Goal: Task Accomplishment & Management: Use online tool/utility

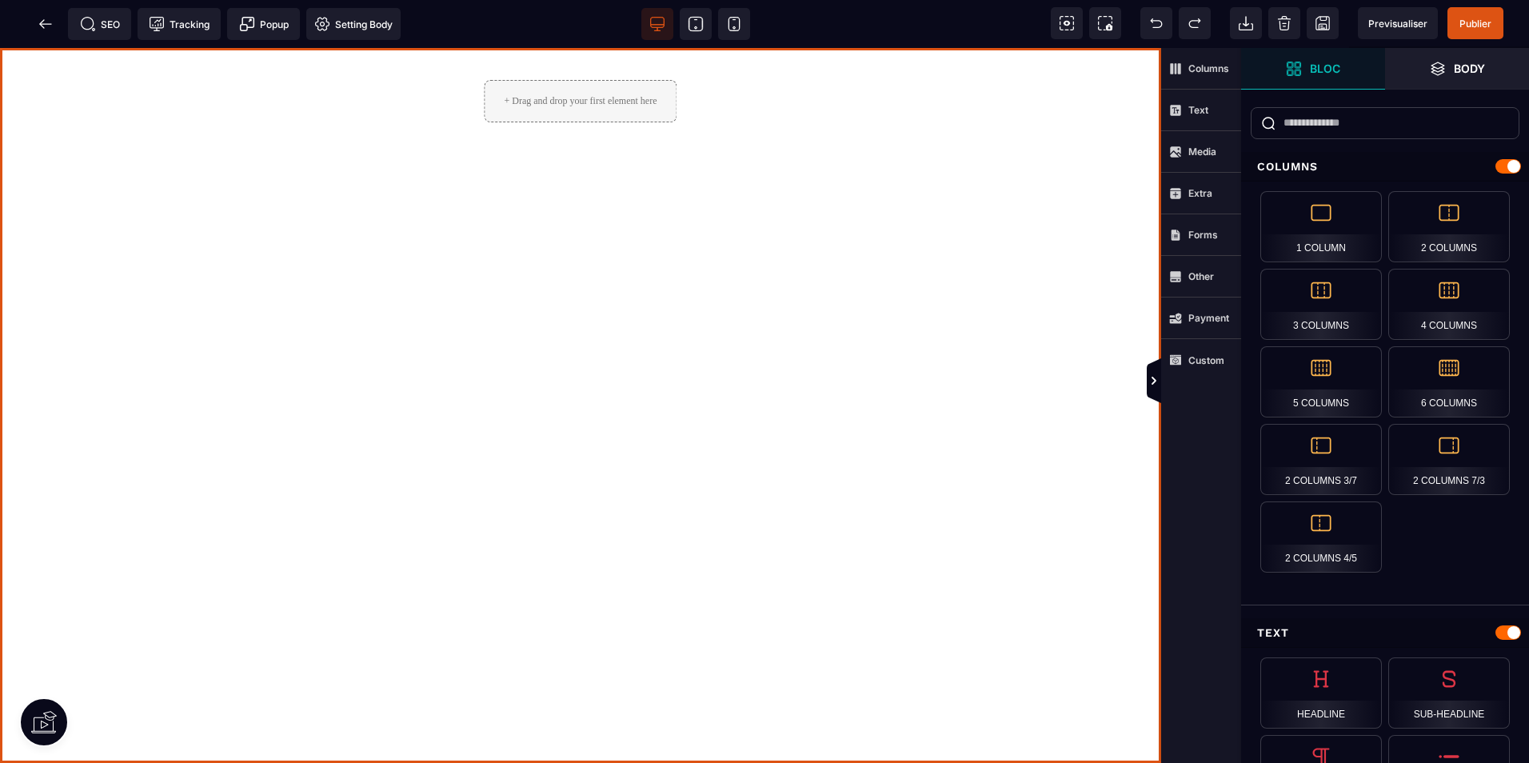
click at [399, 219] on div "+ Drag and drop your first element here" at bounding box center [580, 405] width 1161 height 715
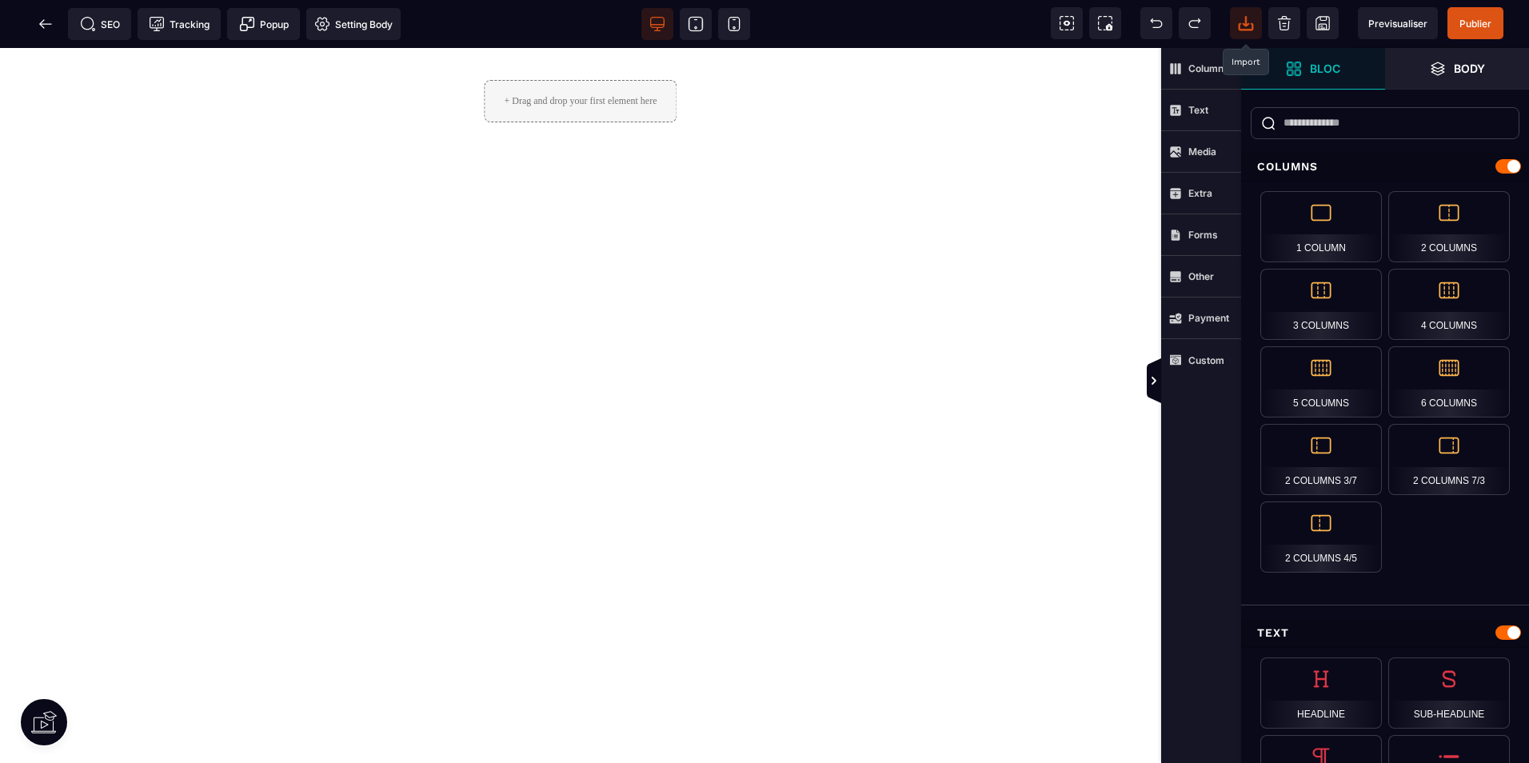
click at [1249, 23] on icon at bounding box center [1246, 21] width 6 height 10
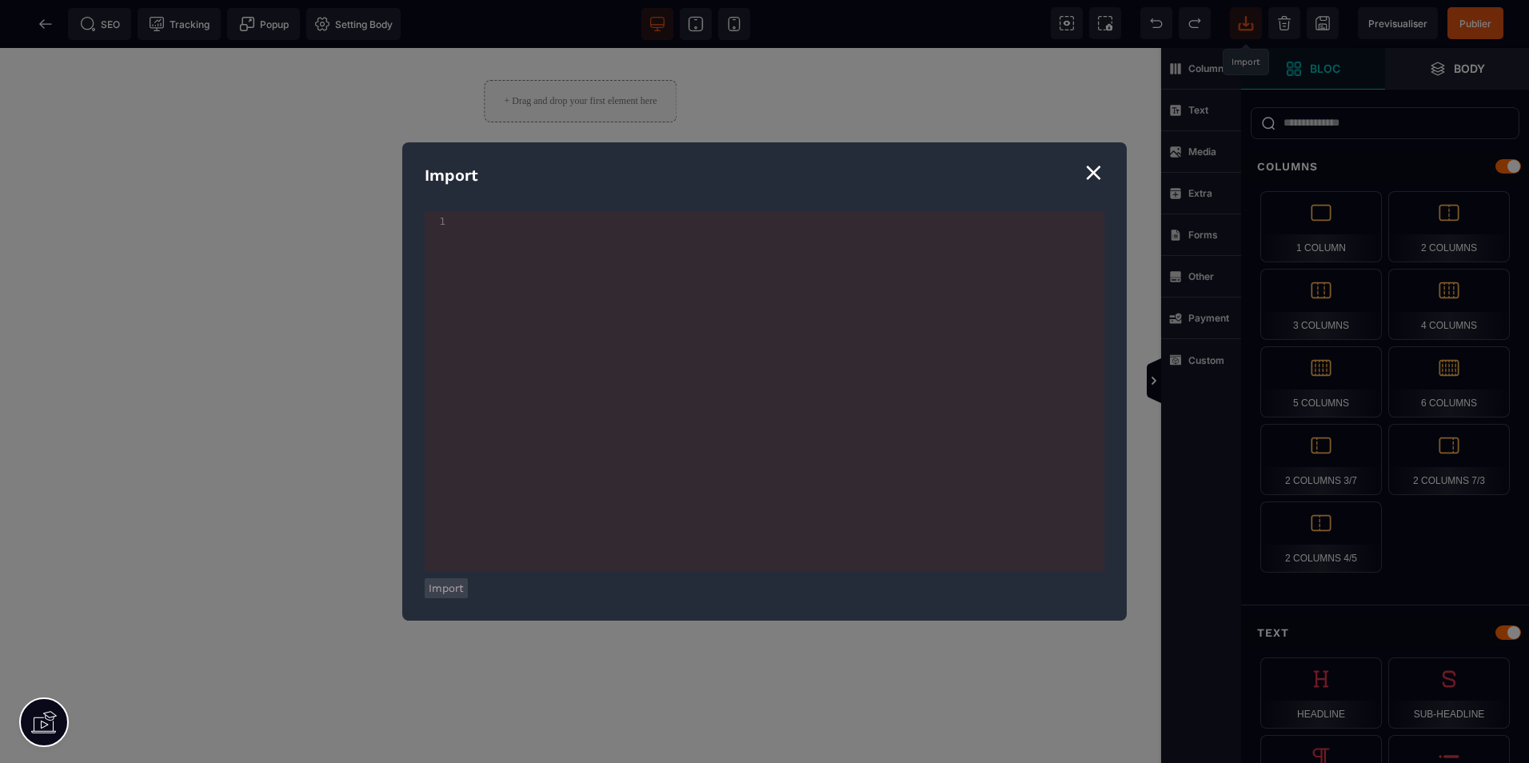
click at [1093, 170] on div "⨯" at bounding box center [1094, 172] width 22 height 30
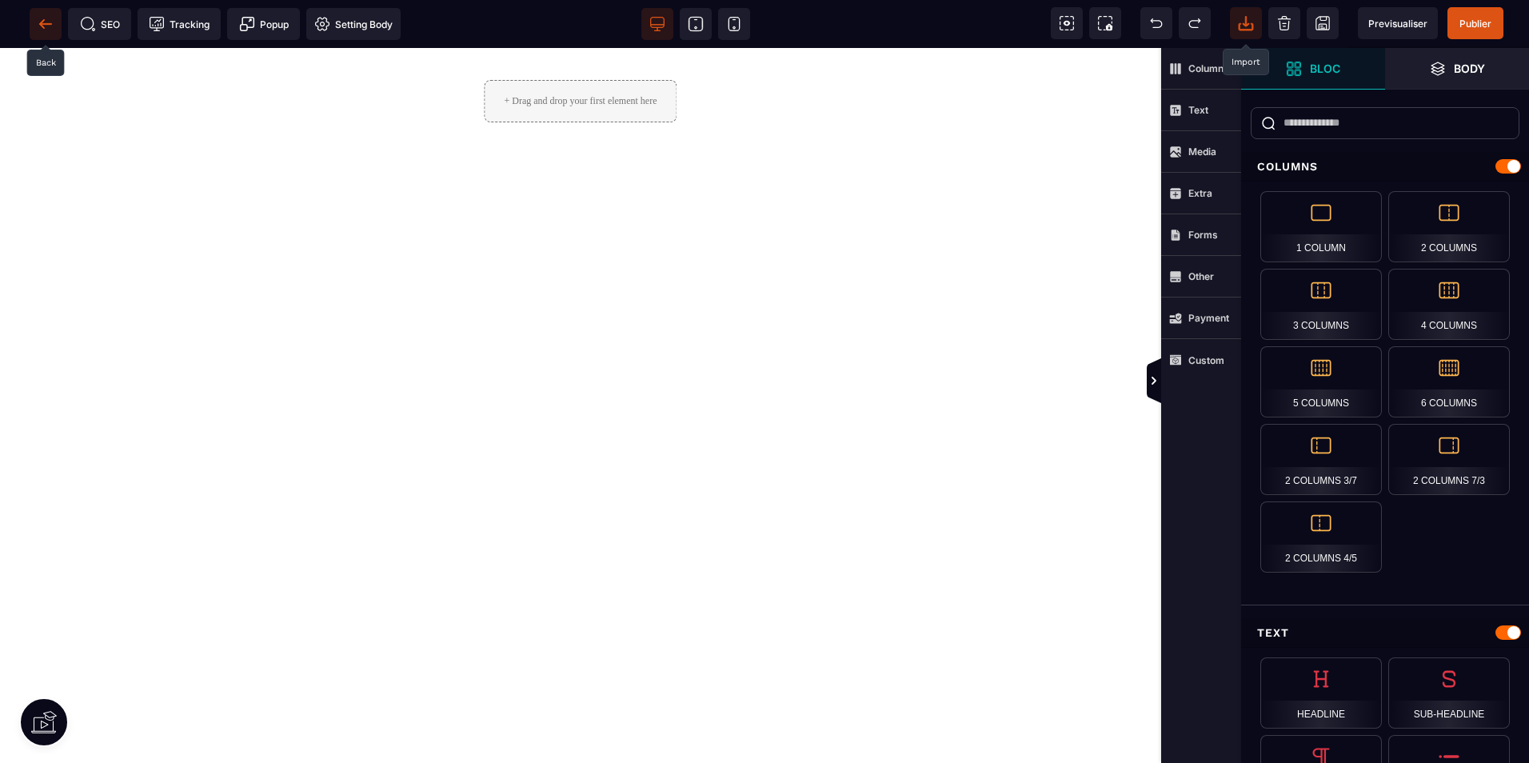
click at [38, 25] on icon at bounding box center [46, 24] width 16 height 16
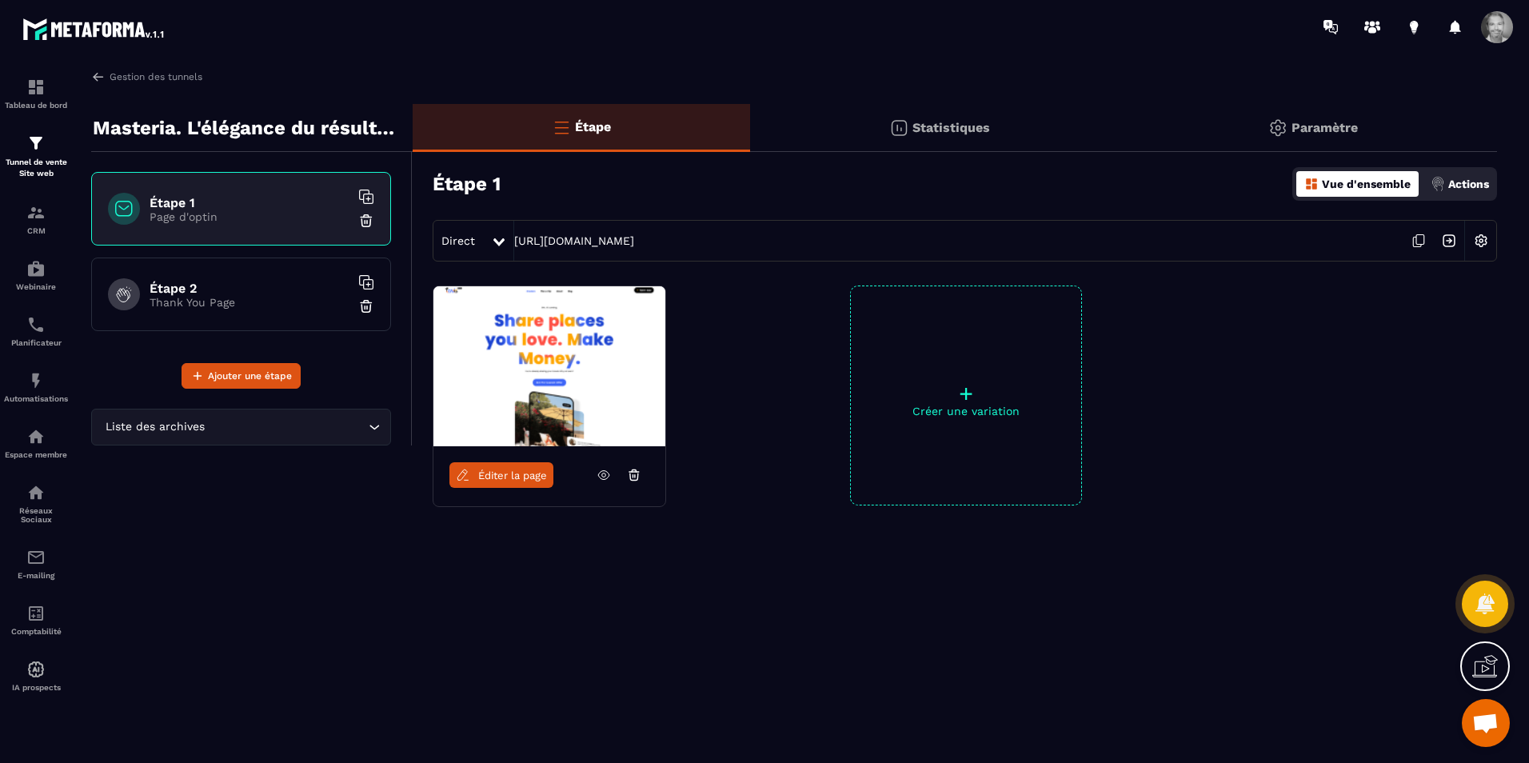
click at [367, 218] on img at bounding box center [366, 221] width 16 height 16
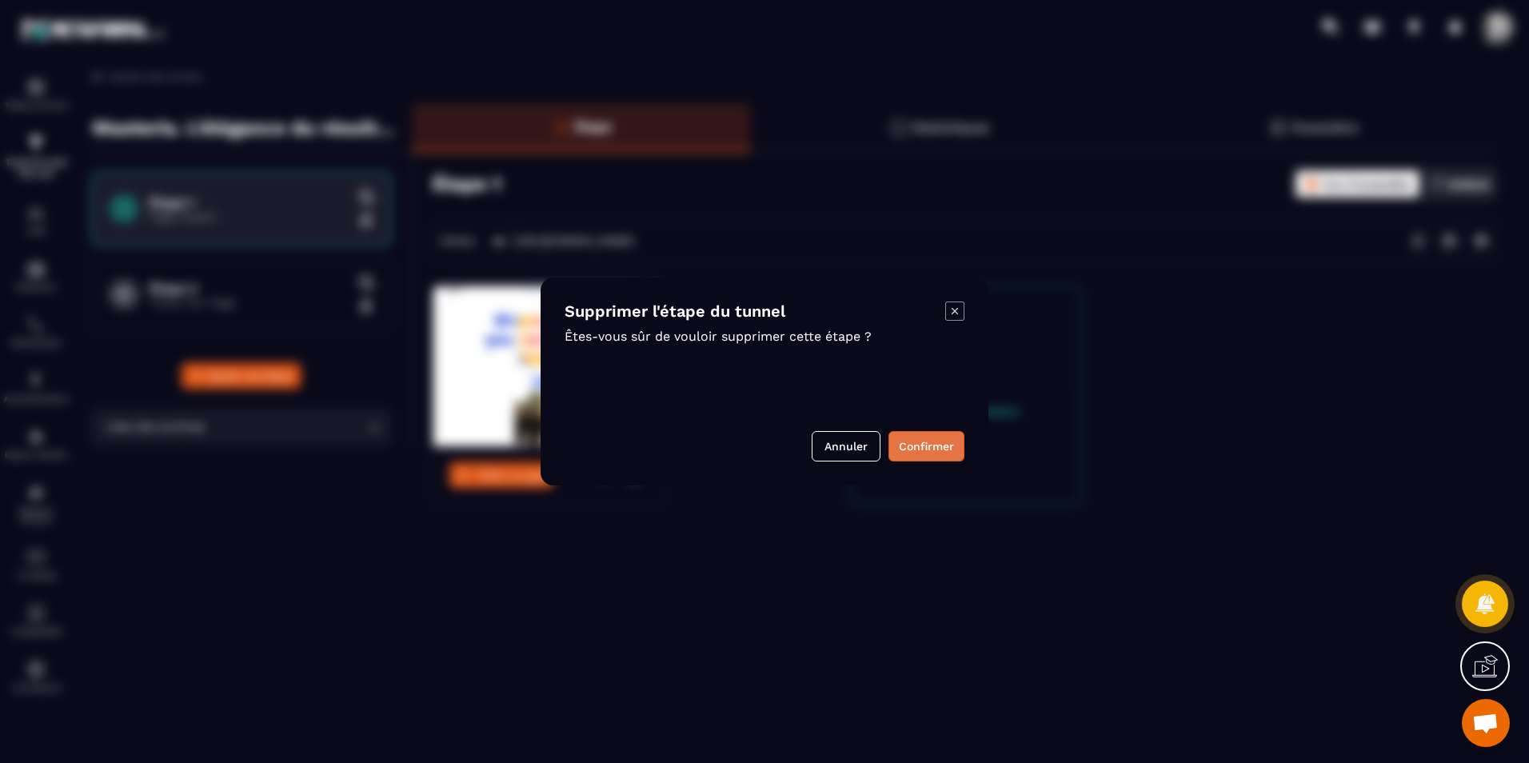
click at [909, 446] on button "Confirmer" at bounding box center [927, 446] width 76 height 30
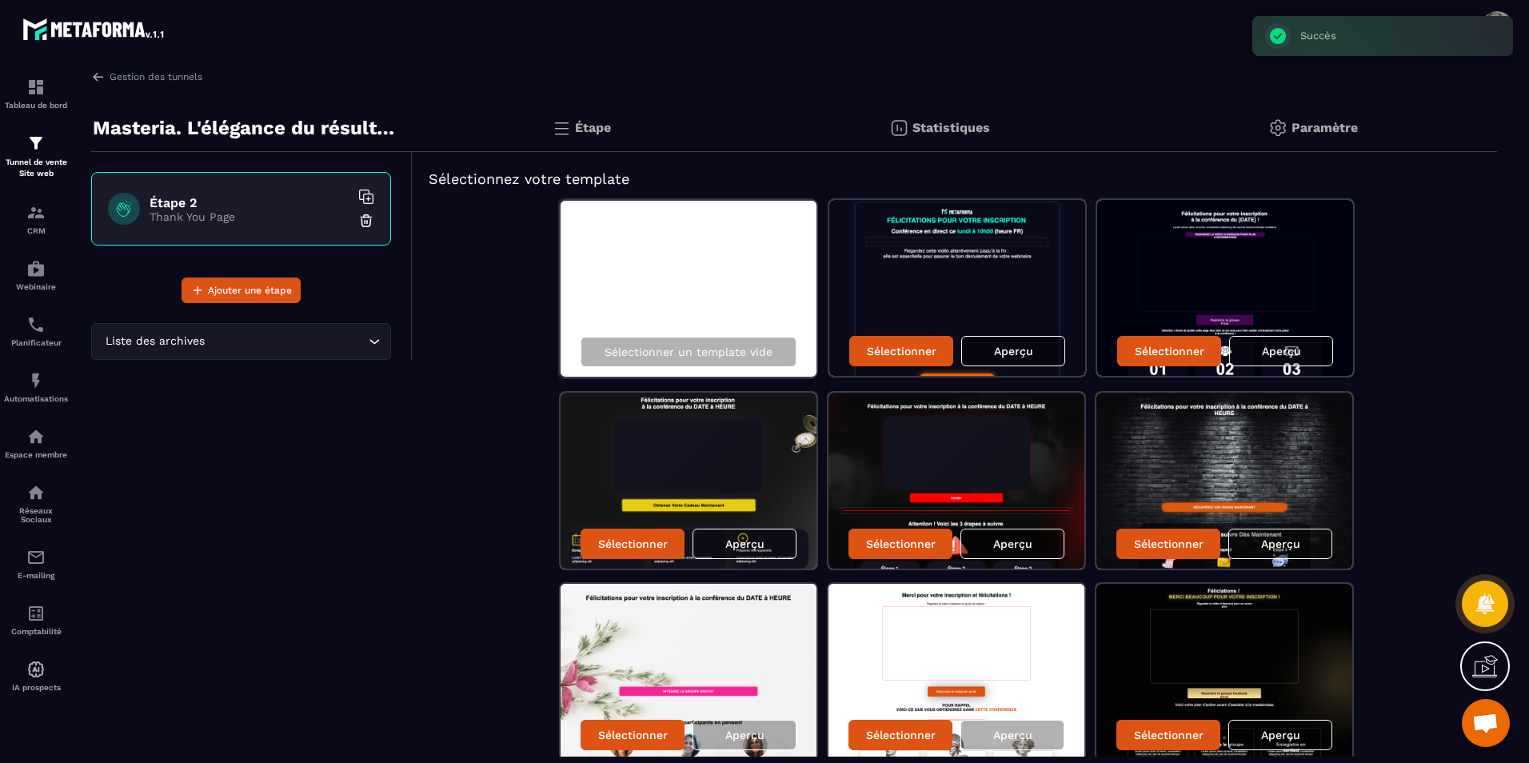
click at [365, 220] on img at bounding box center [366, 221] width 16 height 16
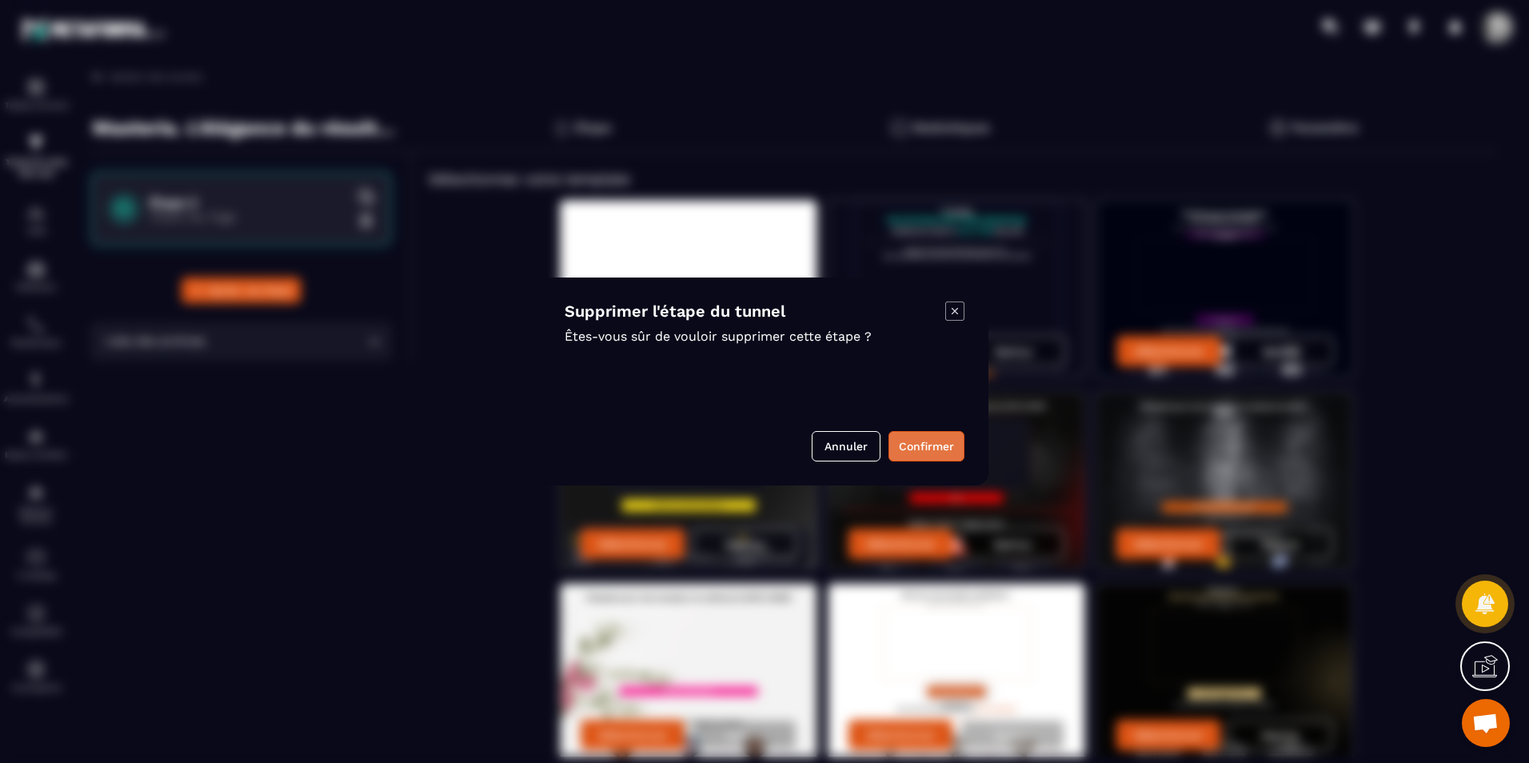
click at [914, 454] on button "Confirmer" at bounding box center [927, 446] width 76 height 30
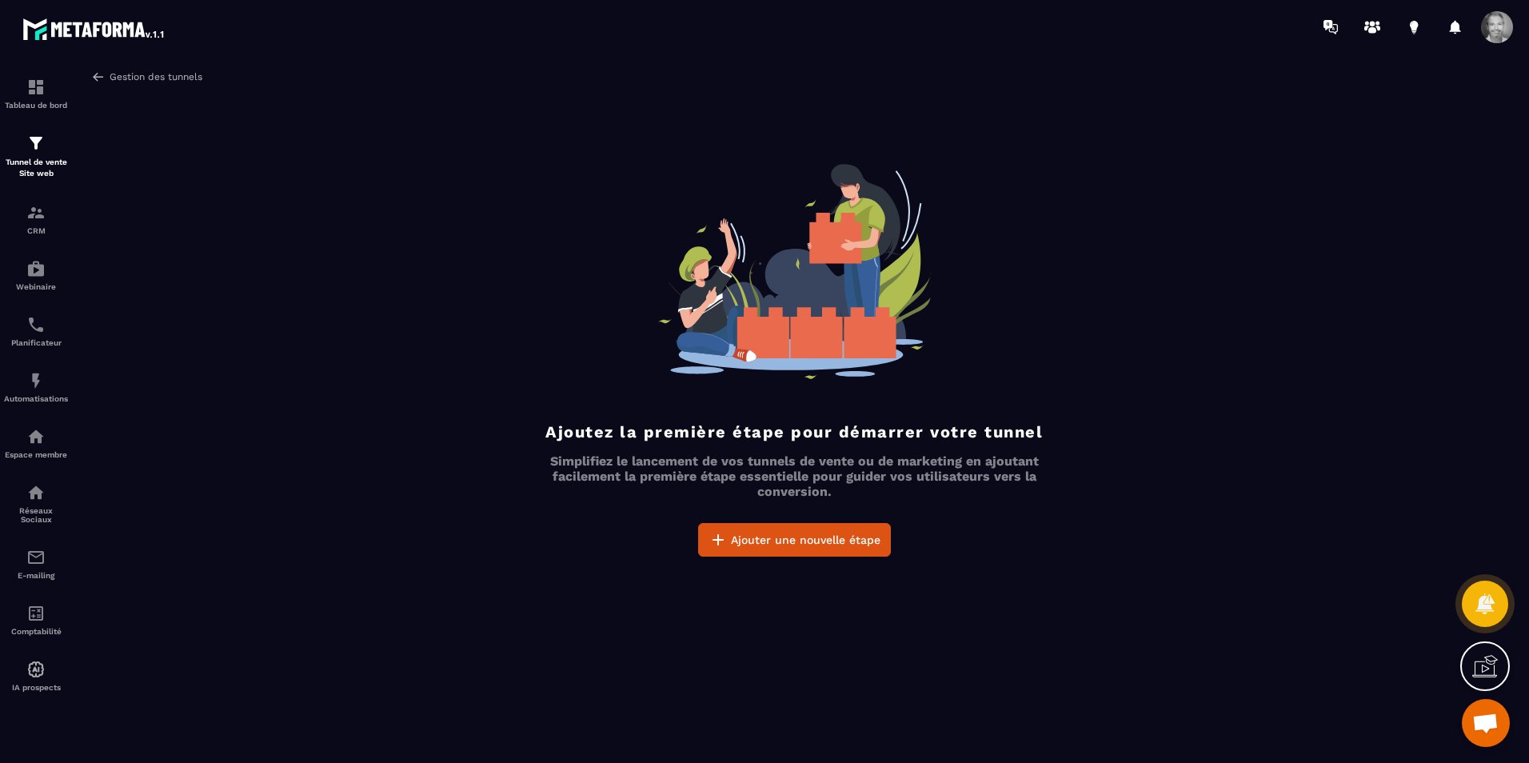
click at [146, 77] on link "Gestion des tunnels" at bounding box center [146, 77] width 111 height 14
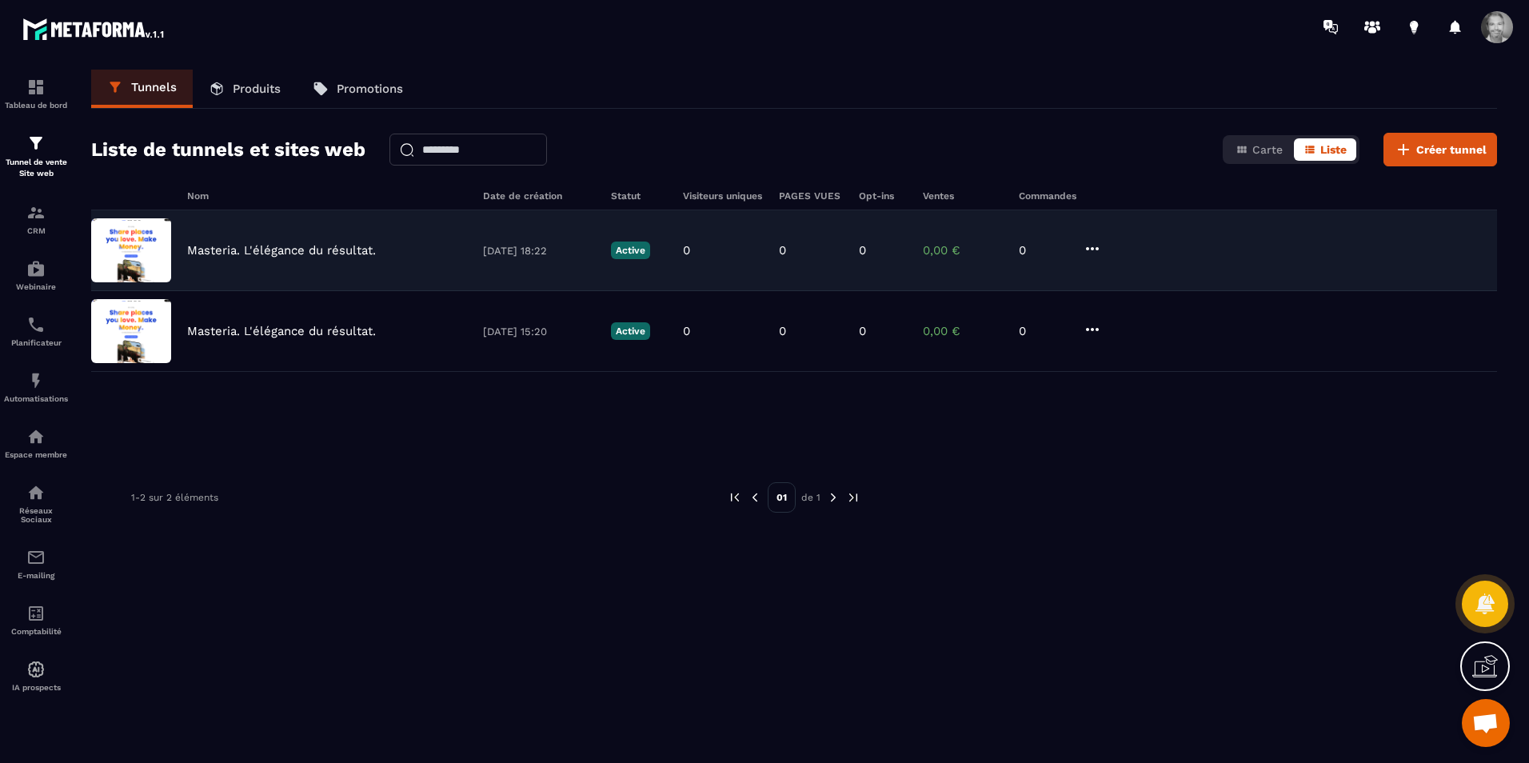
click at [1093, 250] on icon at bounding box center [1092, 248] width 13 height 3
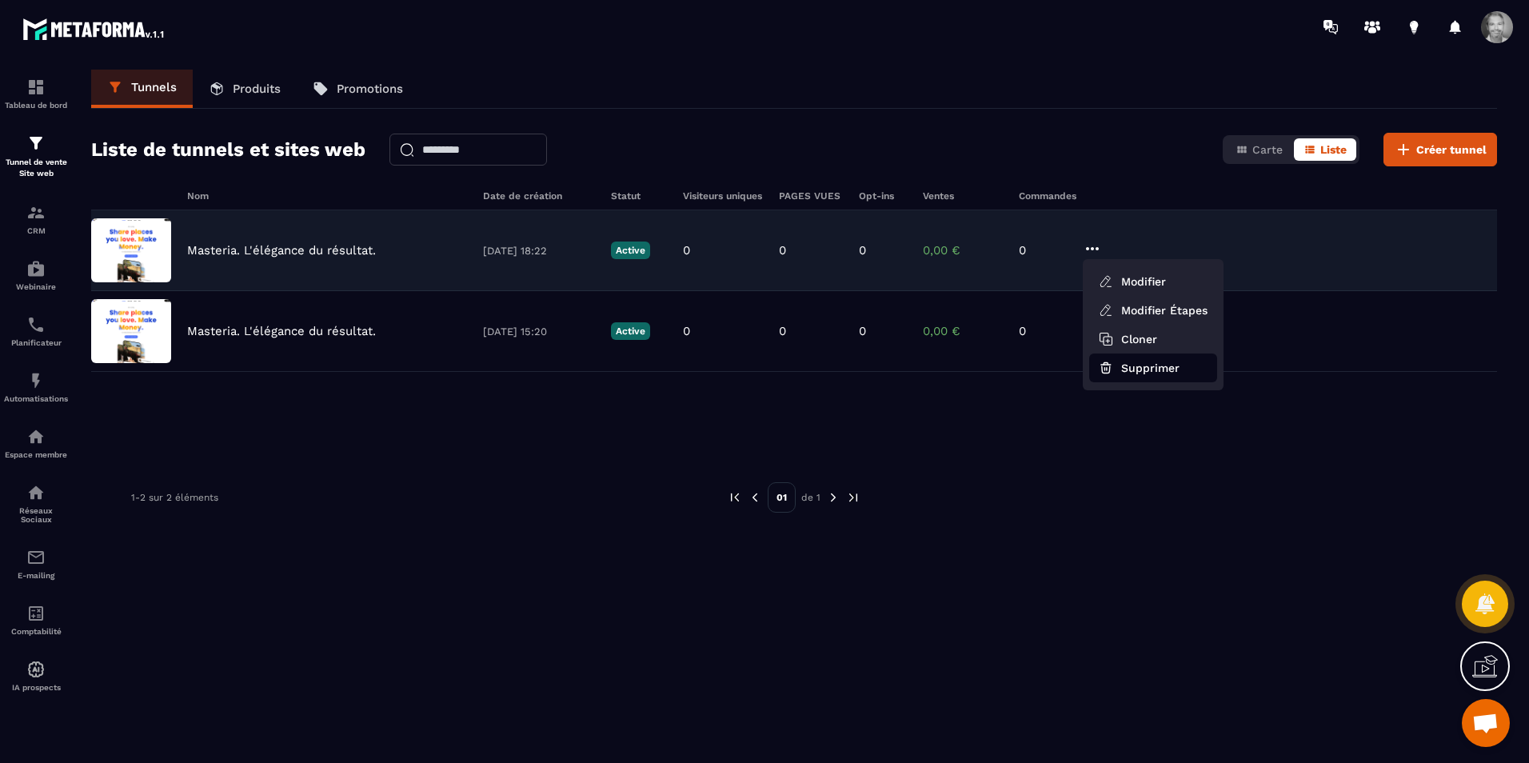
click at [1146, 368] on button "Supprimer" at bounding box center [1153, 368] width 128 height 29
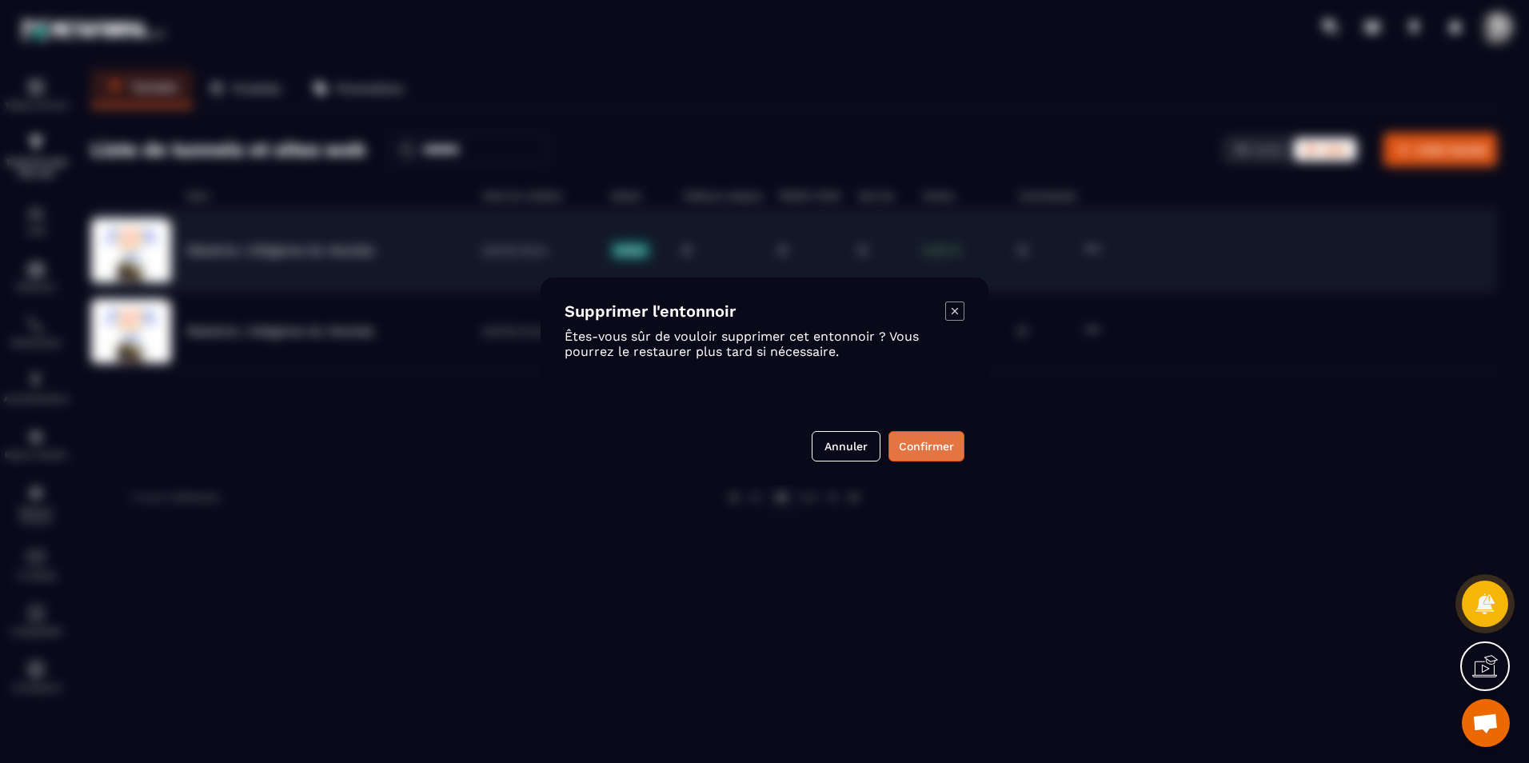
click at [928, 438] on button "Confirmer" at bounding box center [927, 446] width 76 height 30
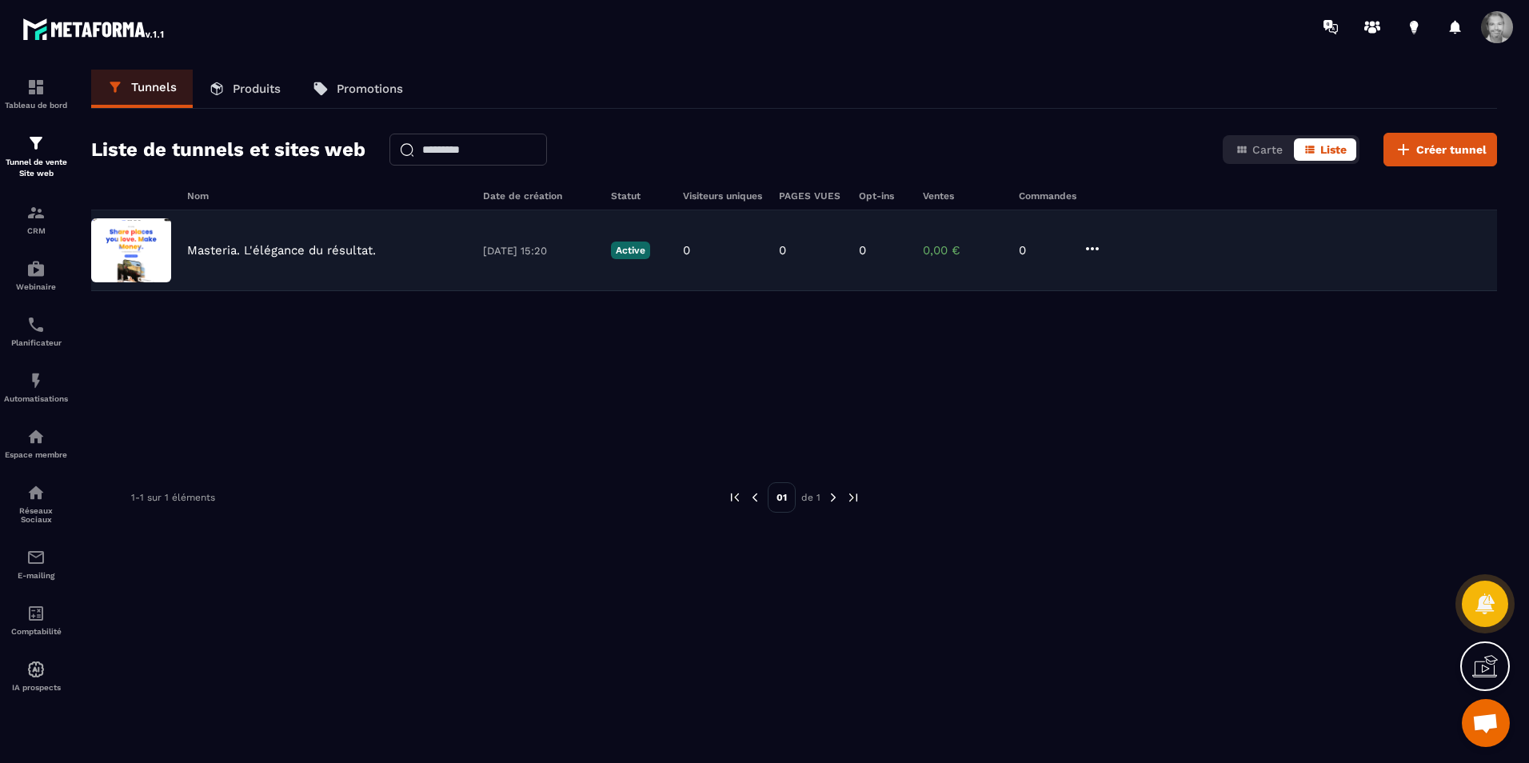
click at [1093, 248] on icon at bounding box center [1092, 248] width 13 height 3
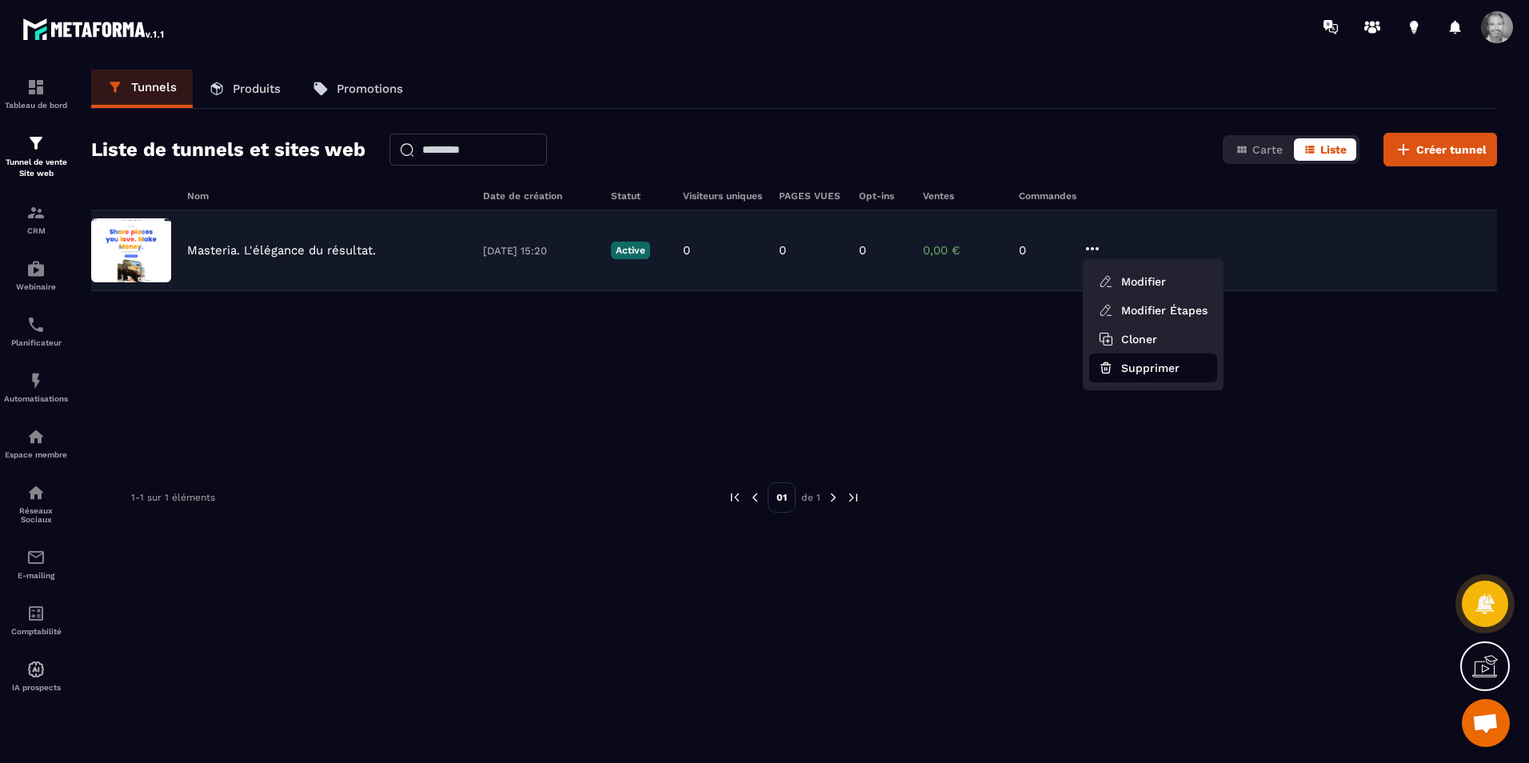
click at [1138, 365] on button "Supprimer" at bounding box center [1153, 368] width 128 height 29
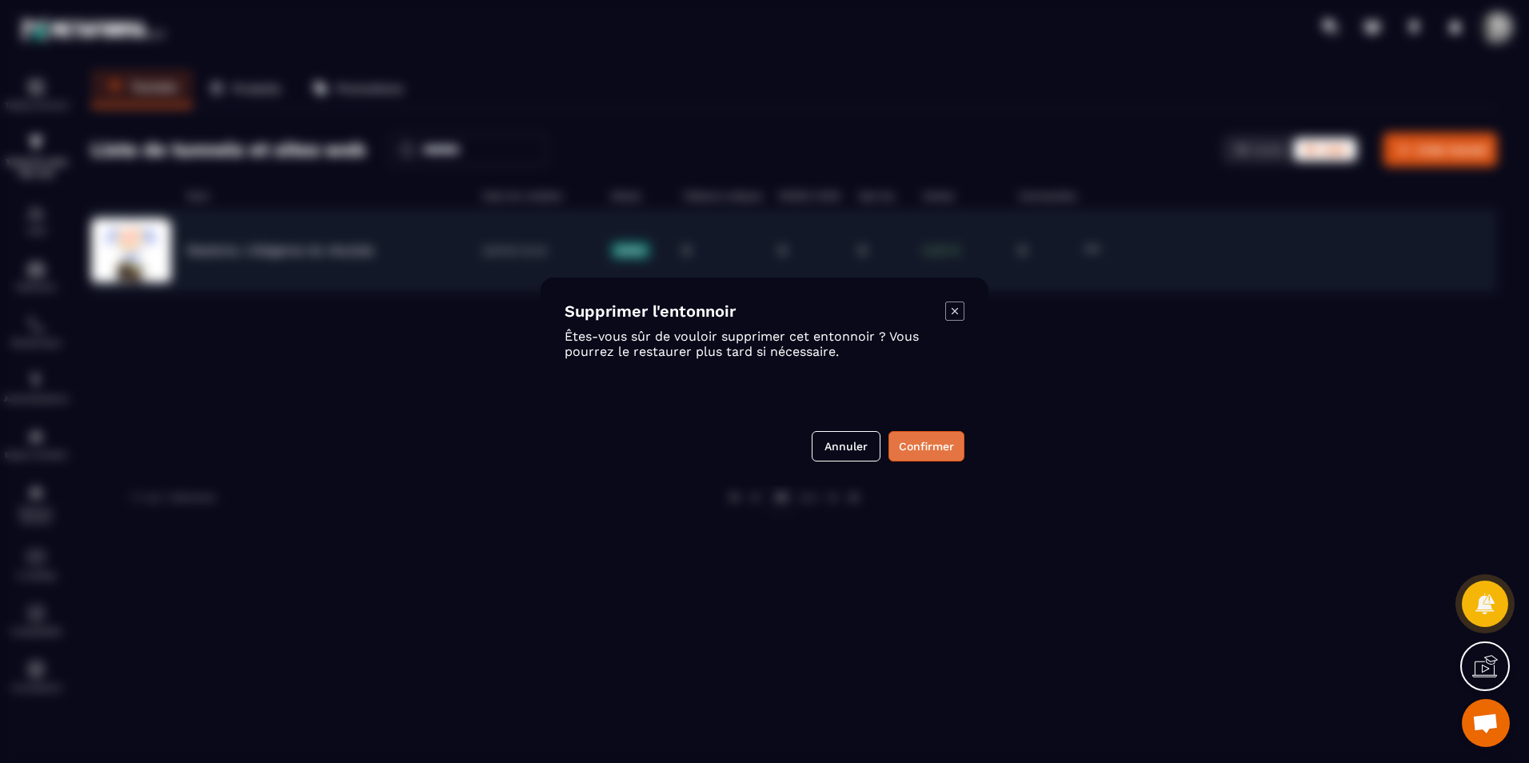
click at [928, 446] on button "Confirmer" at bounding box center [927, 446] width 76 height 30
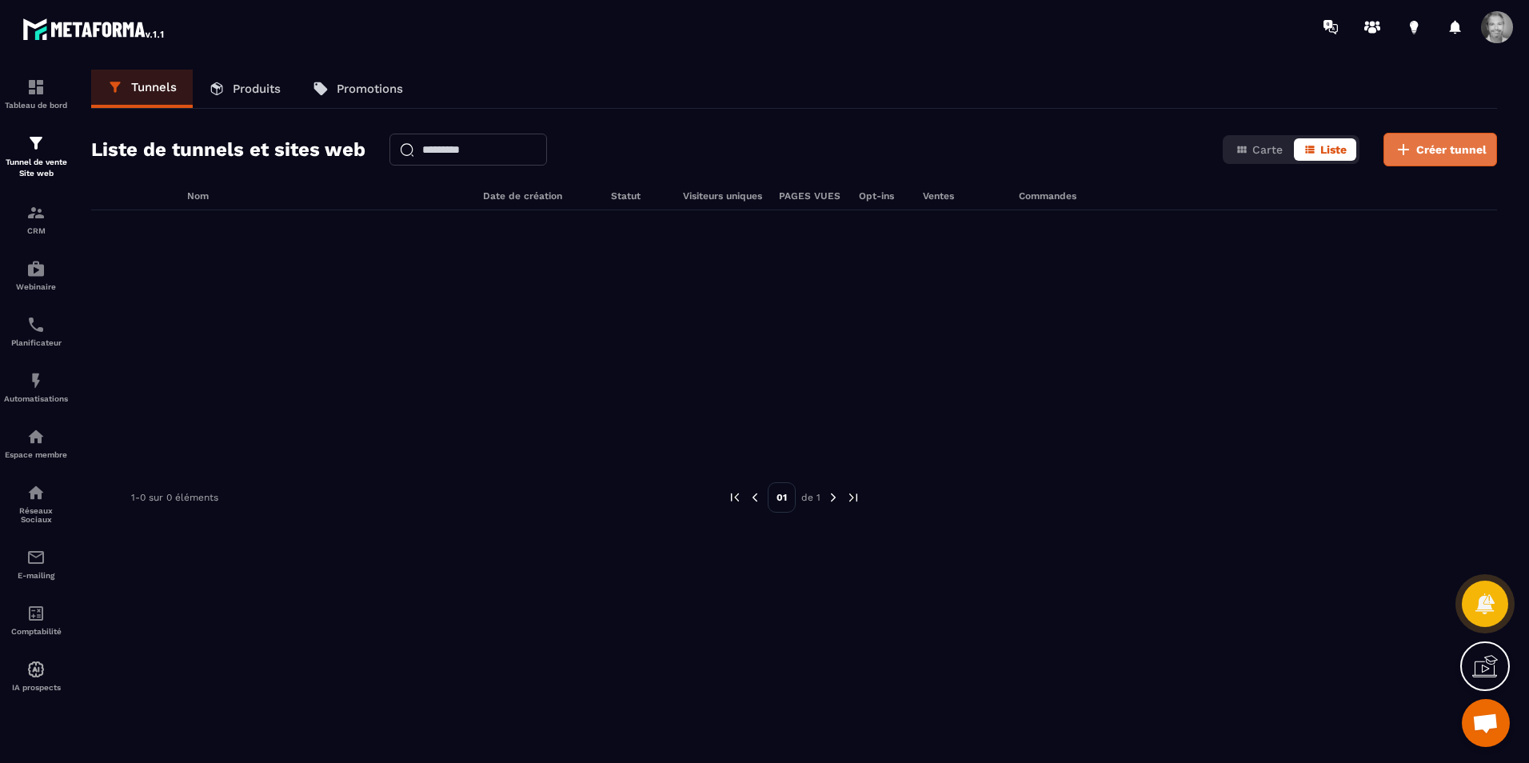
click at [1433, 148] on span "Créer tunnel" at bounding box center [1452, 150] width 70 height 16
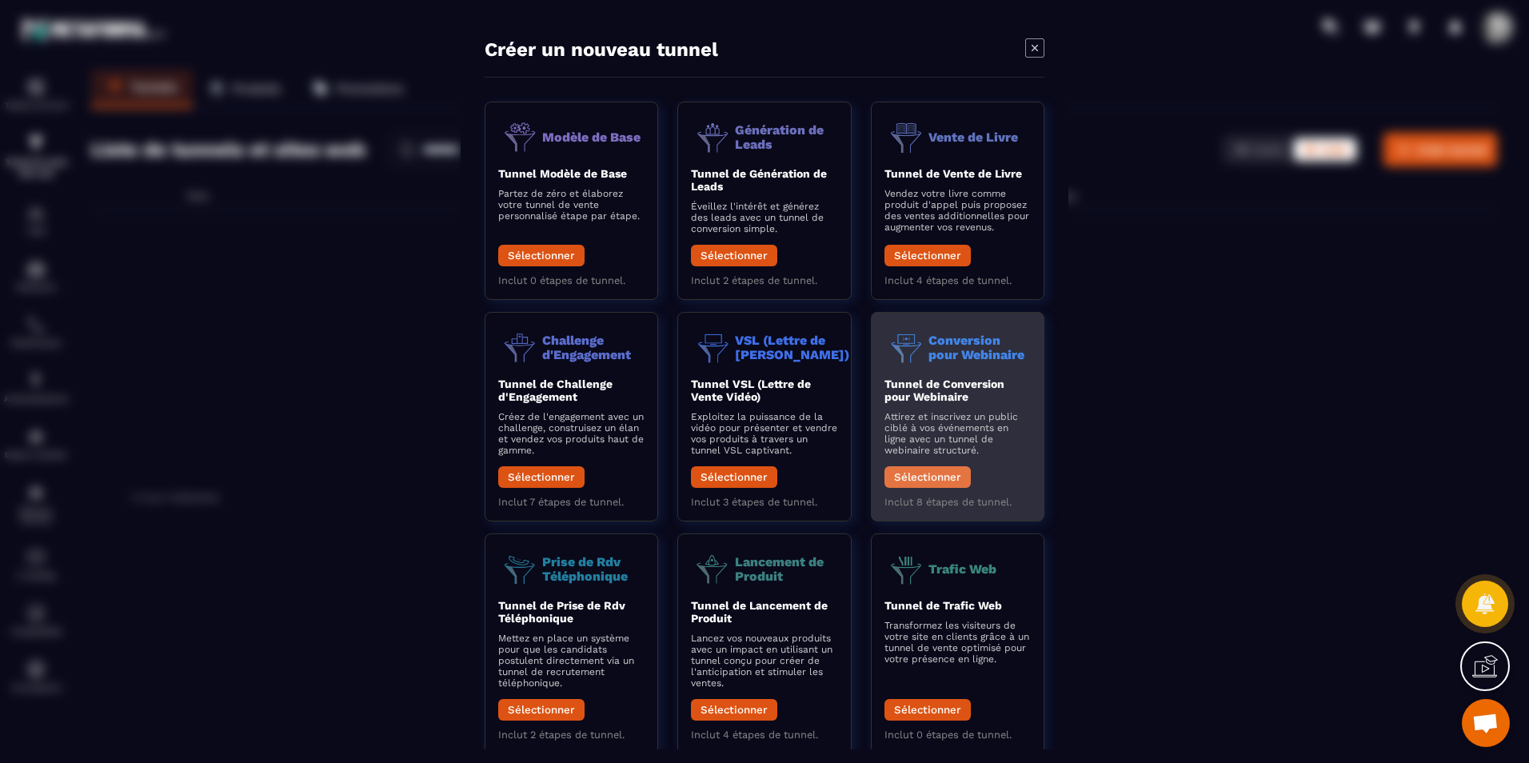
click at [912, 474] on button "Sélectionner" at bounding box center [928, 477] width 86 height 22
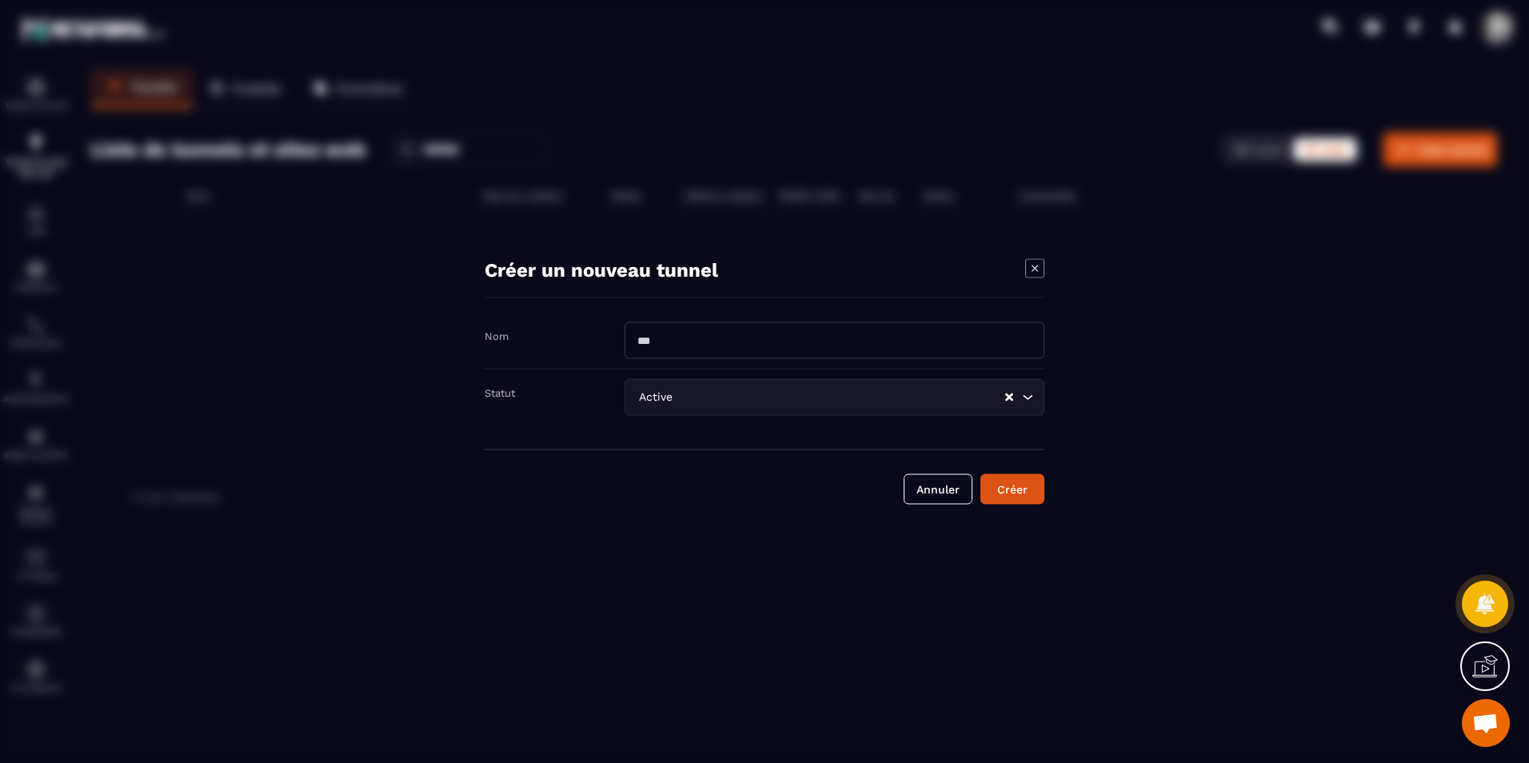
click at [989, 350] on input "Modal window" at bounding box center [835, 340] width 420 height 37
type input "**********"
click at [1005, 489] on div "Créer" at bounding box center [1012, 490] width 43 height 16
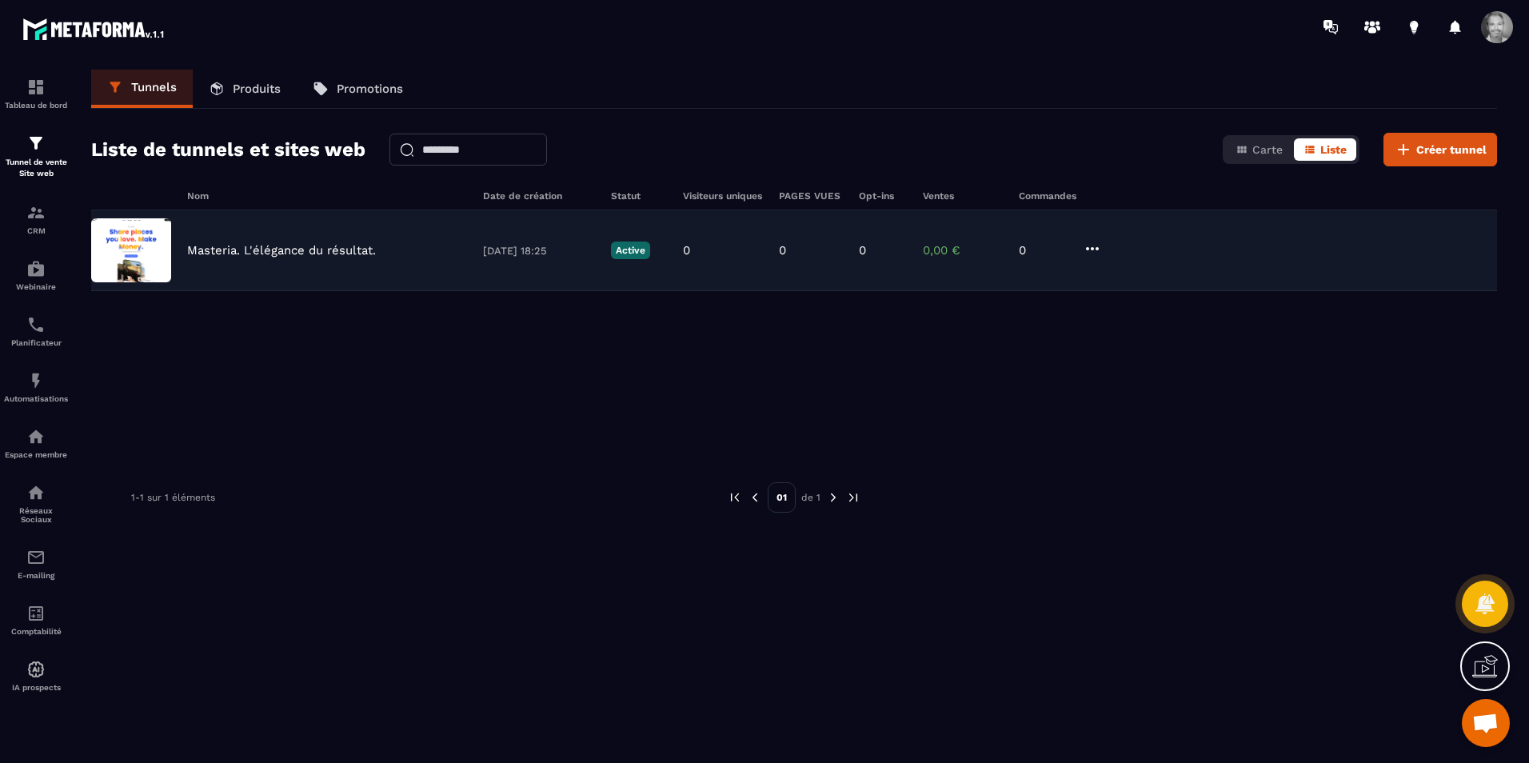
click at [154, 265] on img at bounding box center [131, 250] width 80 height 64
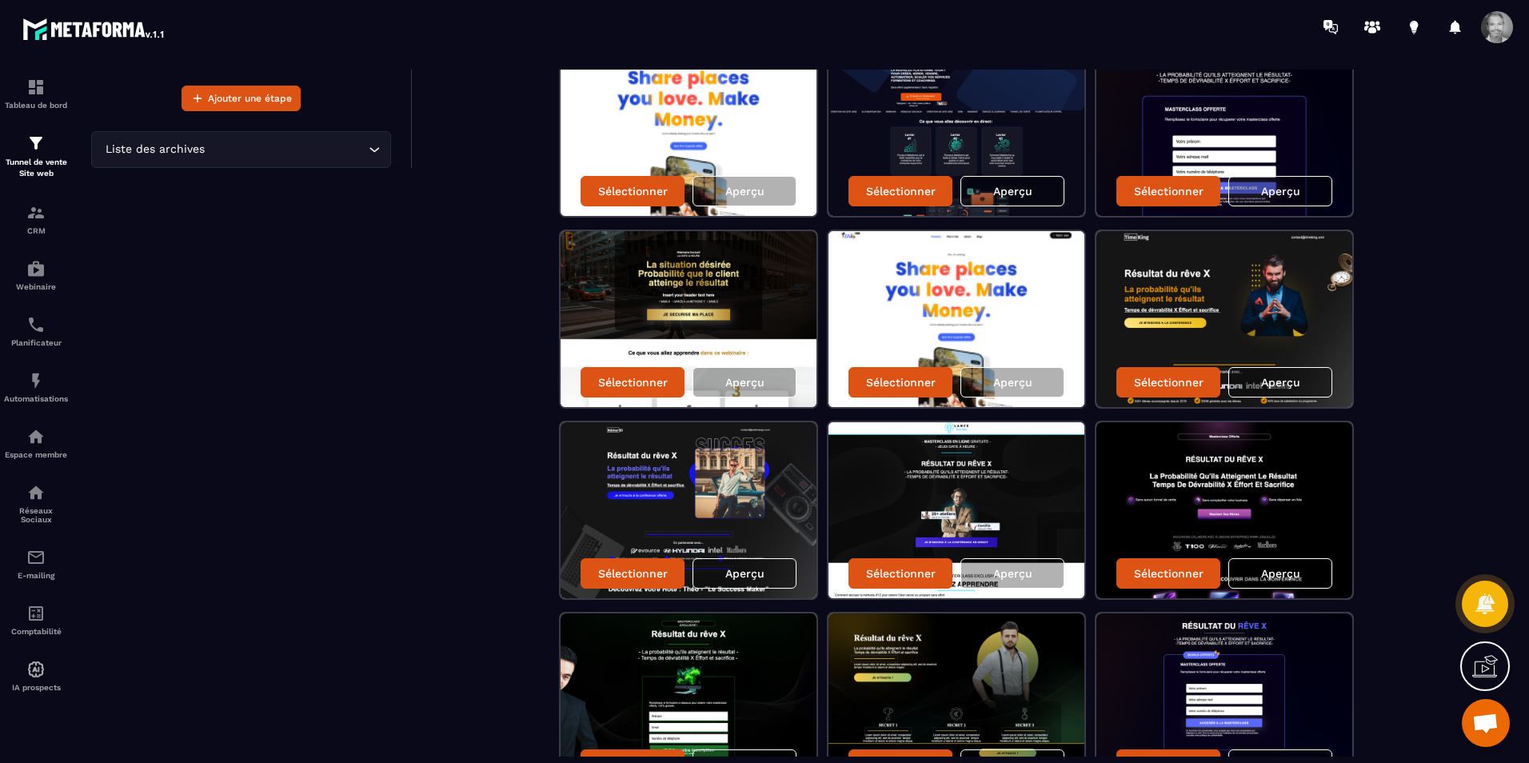
scroll to position [512, 0]
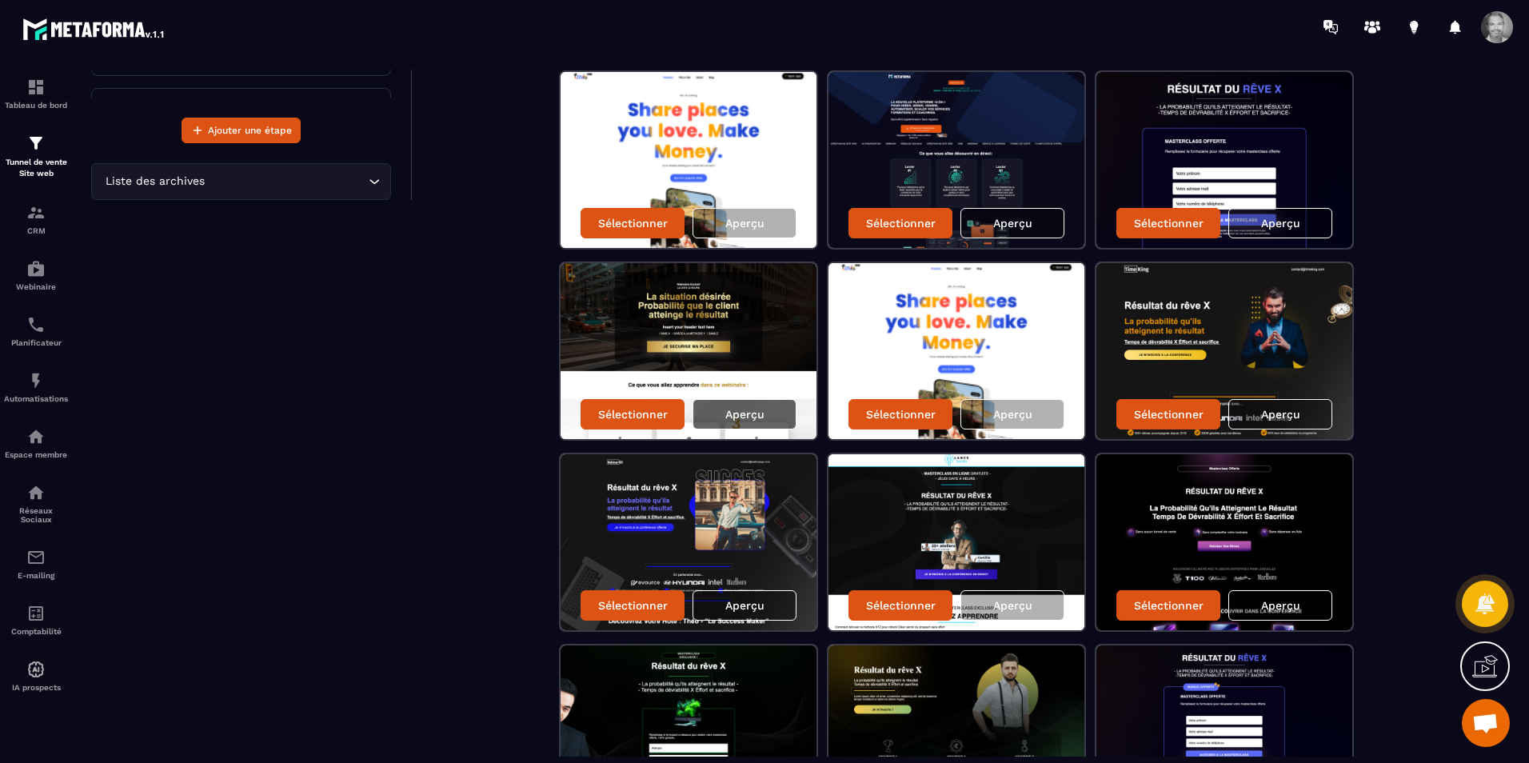
click at [764, 415] on p "Aperçu" at bounding box center [744, 414] width 39 height 13
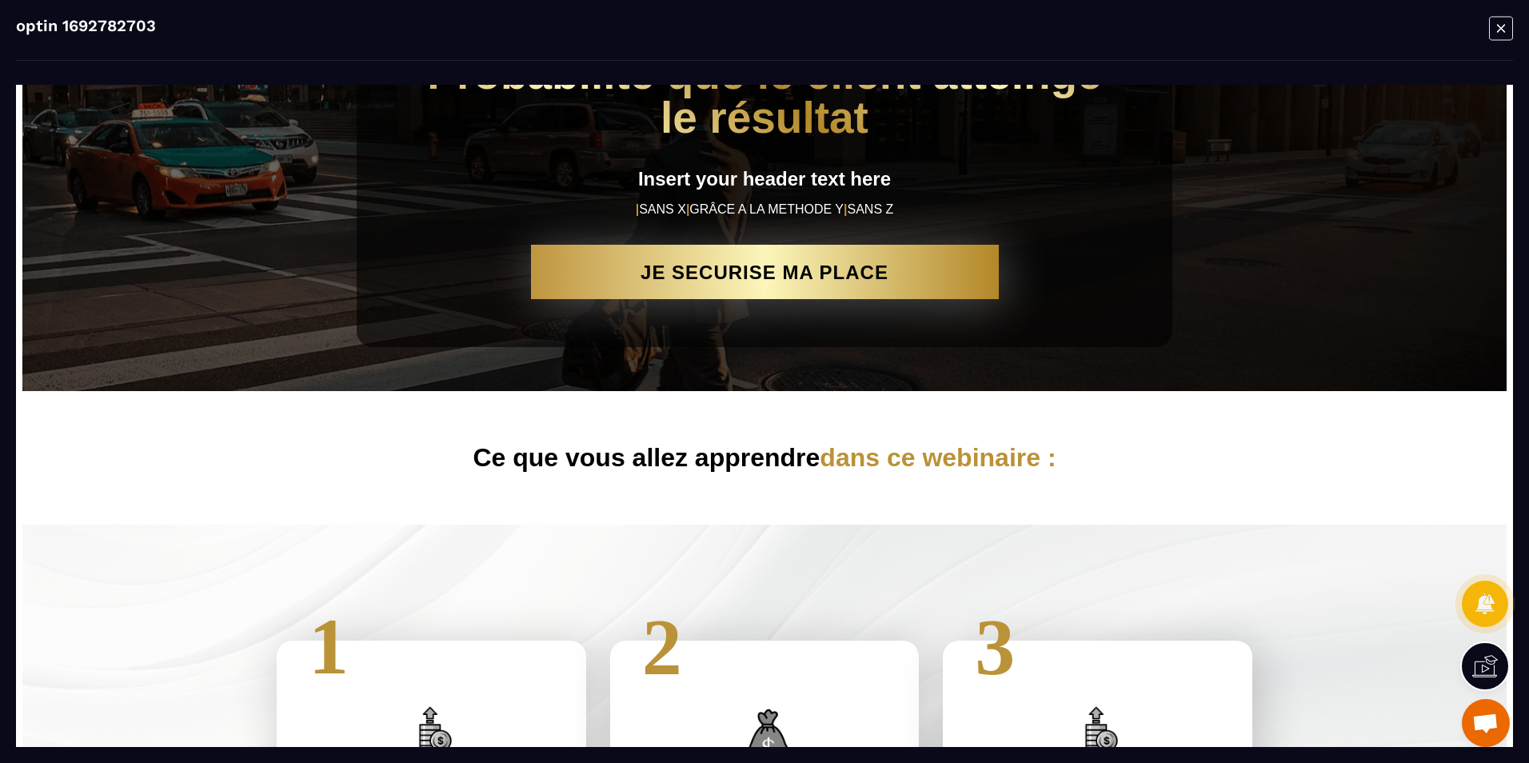
scroll to position [0, 0]
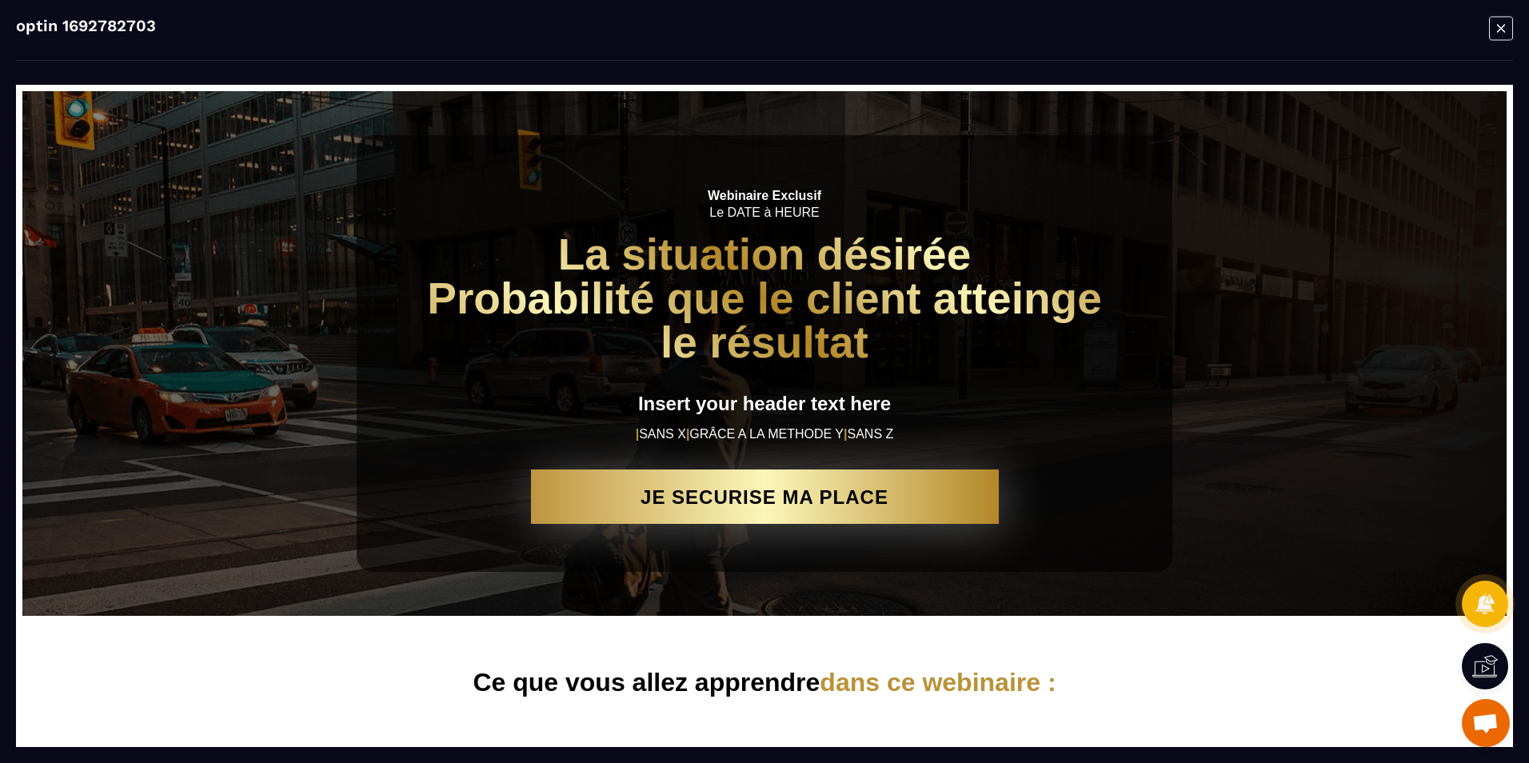
click at [1505, 26] on icon "Modal window" at bounding box center [1501, 28] width 8 height 8
